Goal: Task Accomplishment & Management: Use online tool/utility

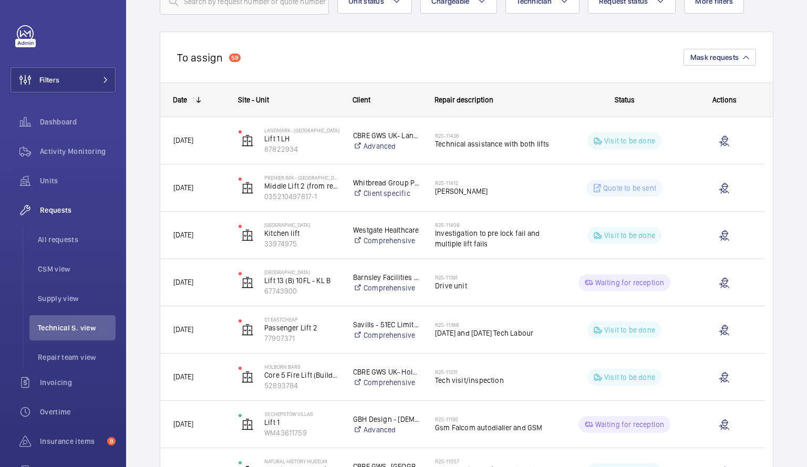
scroll to position [85, 0]
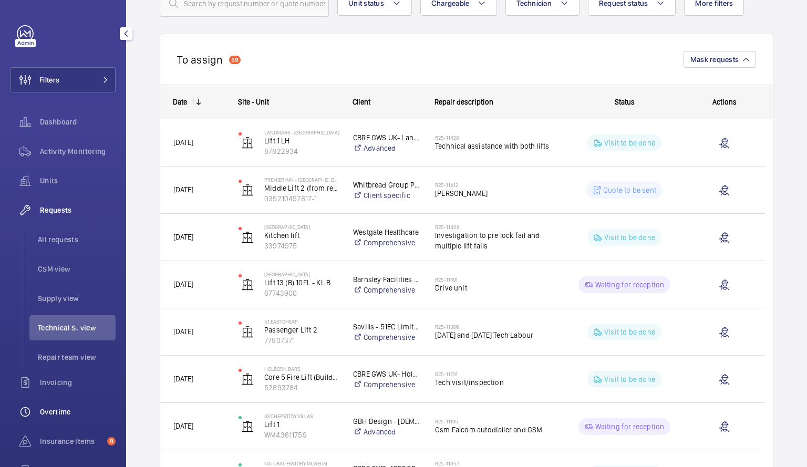
click at [67, 406] on div "Overtime" at bounding box center [63, 411] width 105 height 25
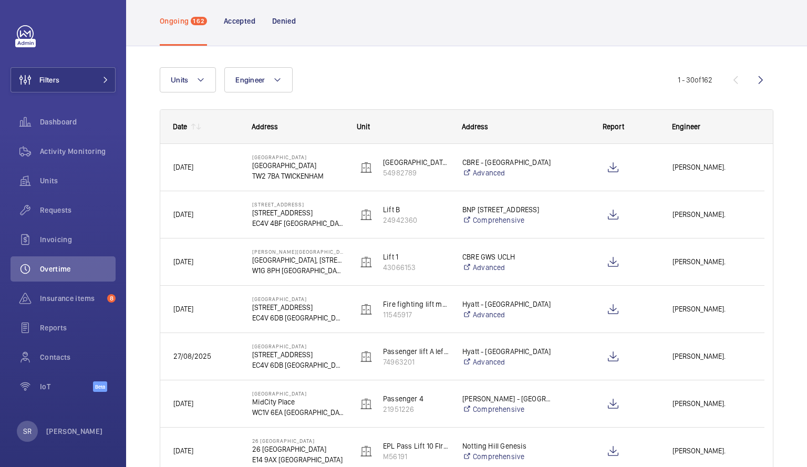
scroll to position [25, 0]
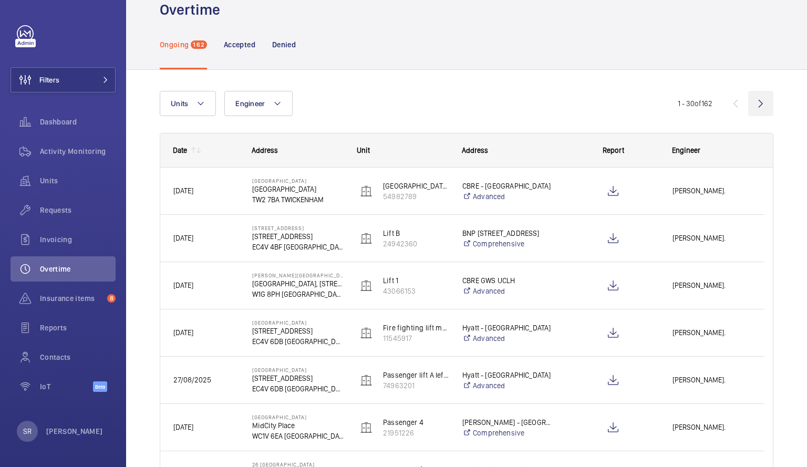
click at [754, 105] on wm-front-icon-button at bounding box center [760, 103] width 25 height 25
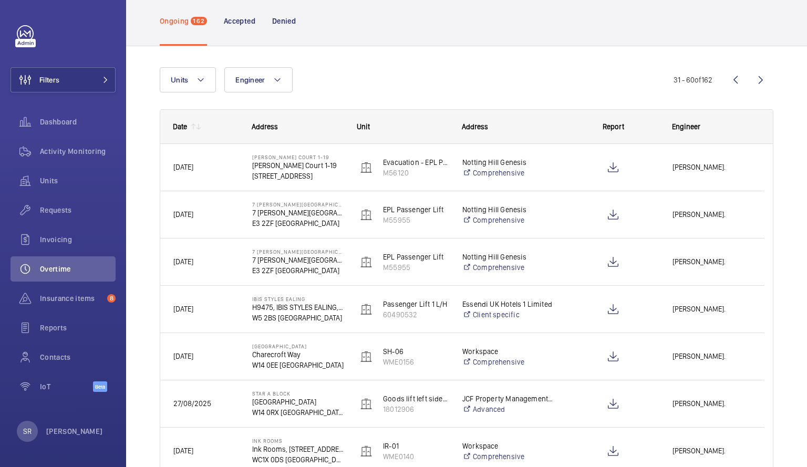
scroll to position [43, 0]
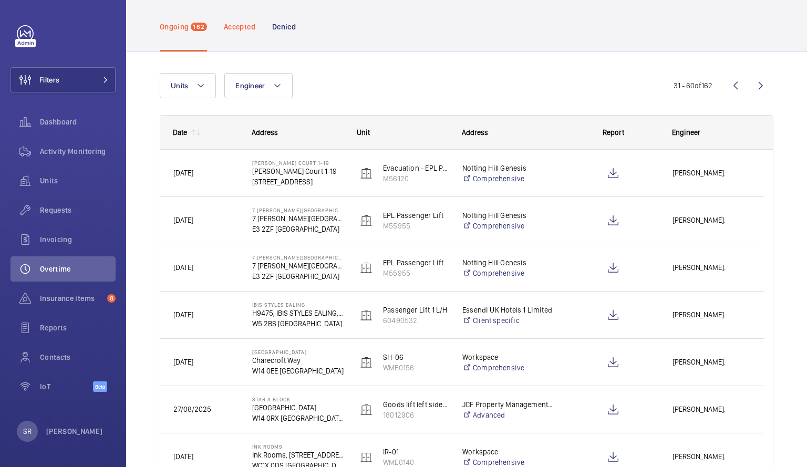
click at [242, 20] on div "Accepted" at bounding box center [240, 27] width 32 height 50
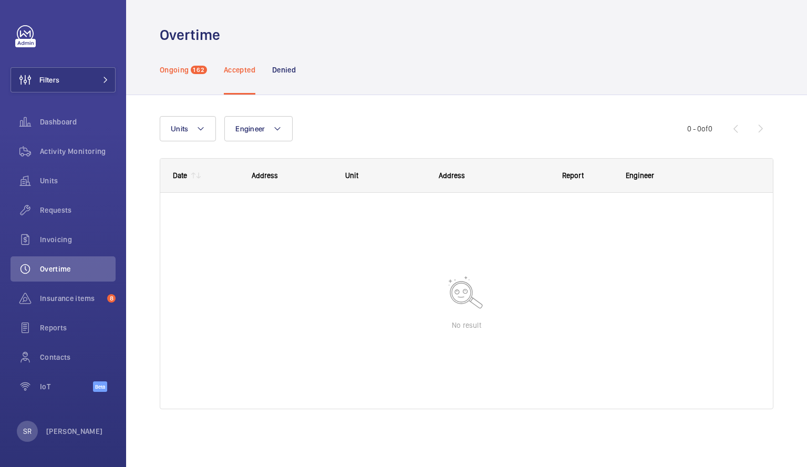
click at [177, 72] on p "Ongoing" at bounding box center [174, 70] width 29 height 11
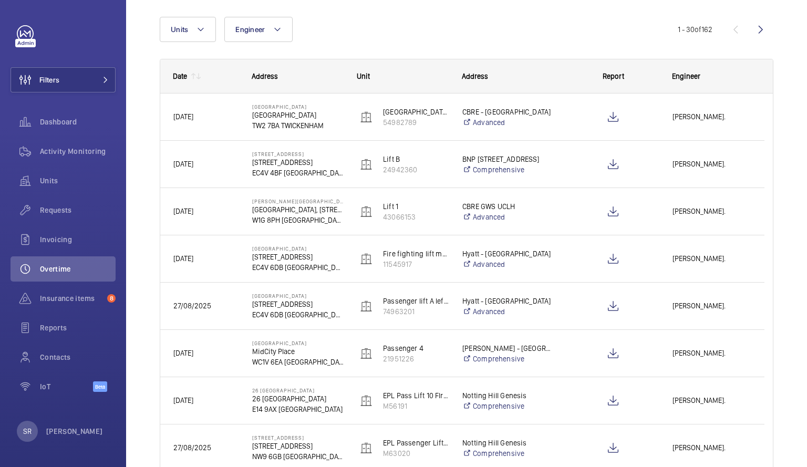
scroll to position [47, 0]
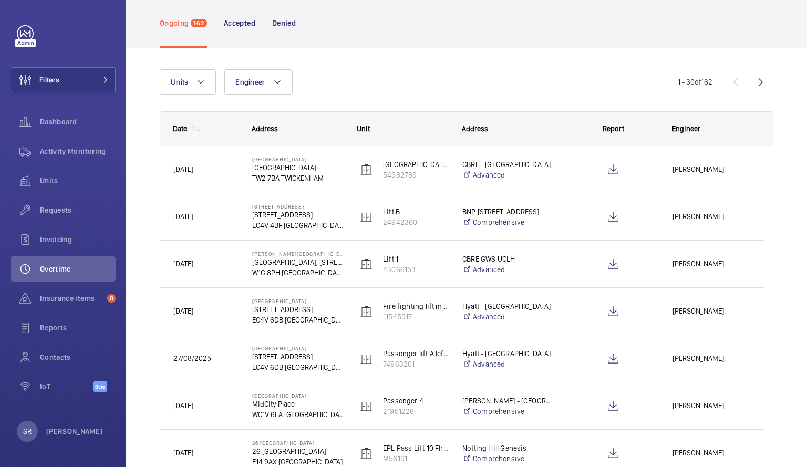
click at [266, 87] on button "Engineer" at bounding box center [258, 81] width 68 height 25
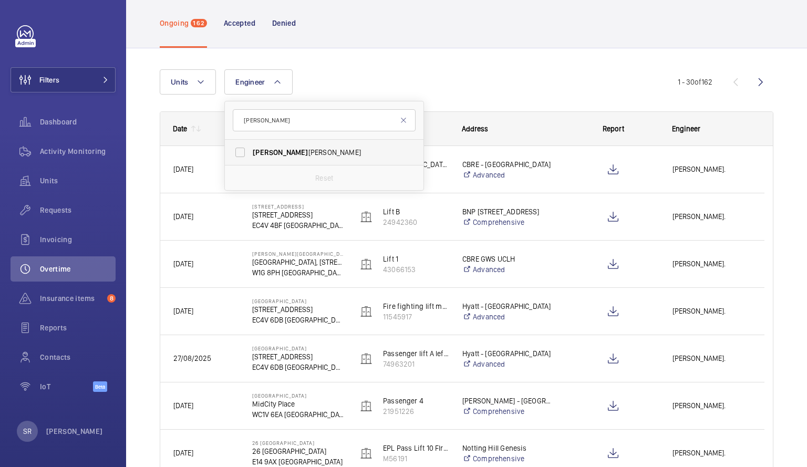
type input "[PERSON_NAME]"
click at [284, 155] on span "[PERSON_NAME]" at bounding box center [325, 152] width 145 height 11
click at [251, 155] on input "[PERSON_NAME]" at bounding box center [240, 152] width 21 height 21
checkbox input "true"
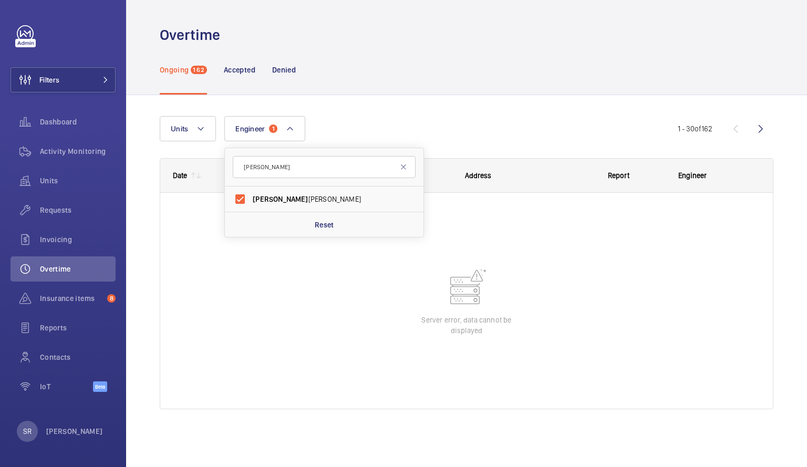
click at [512, 108] on div "Units Engineer 1 [PERSON_NAME] [PERSON_NAME] Reset More filters Reset all filte…" at bounding box center [467, 266] width 614 height 335
